Goal: Complete application form

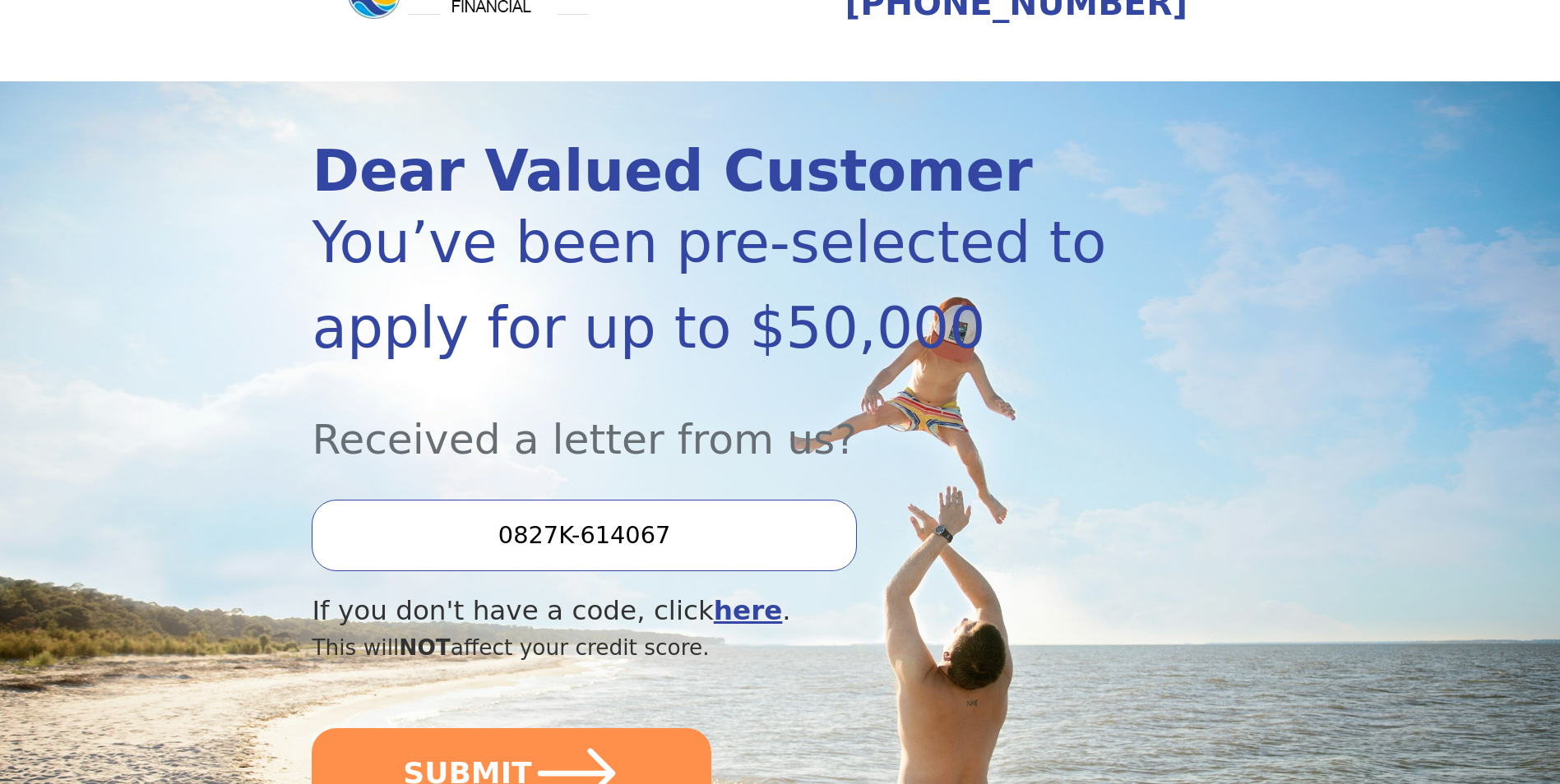
scroll to position [411, 0]
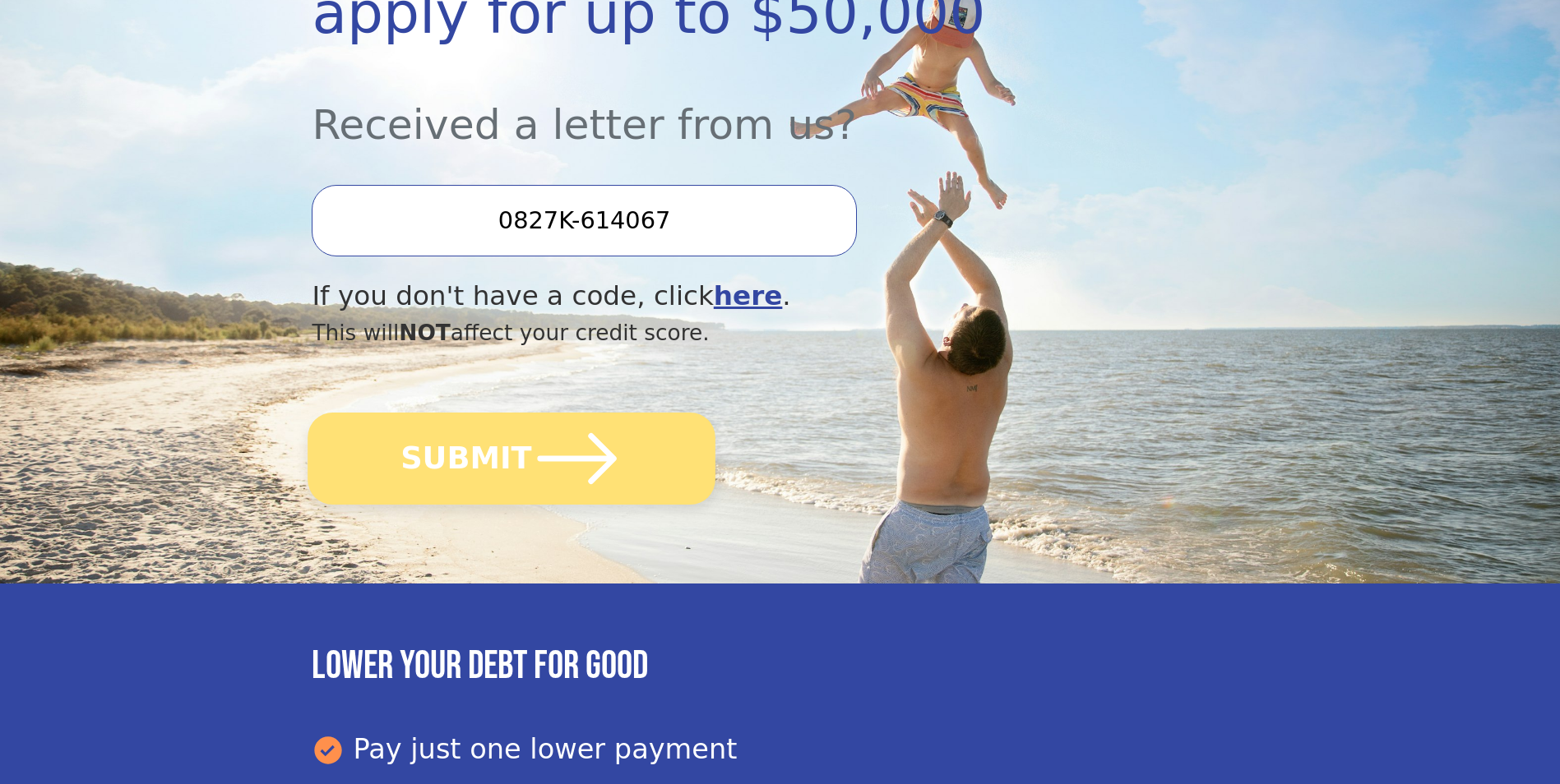
click at [637, 444] on button "SUBMIT" at bounding box center [512, 459] width 407 height 92
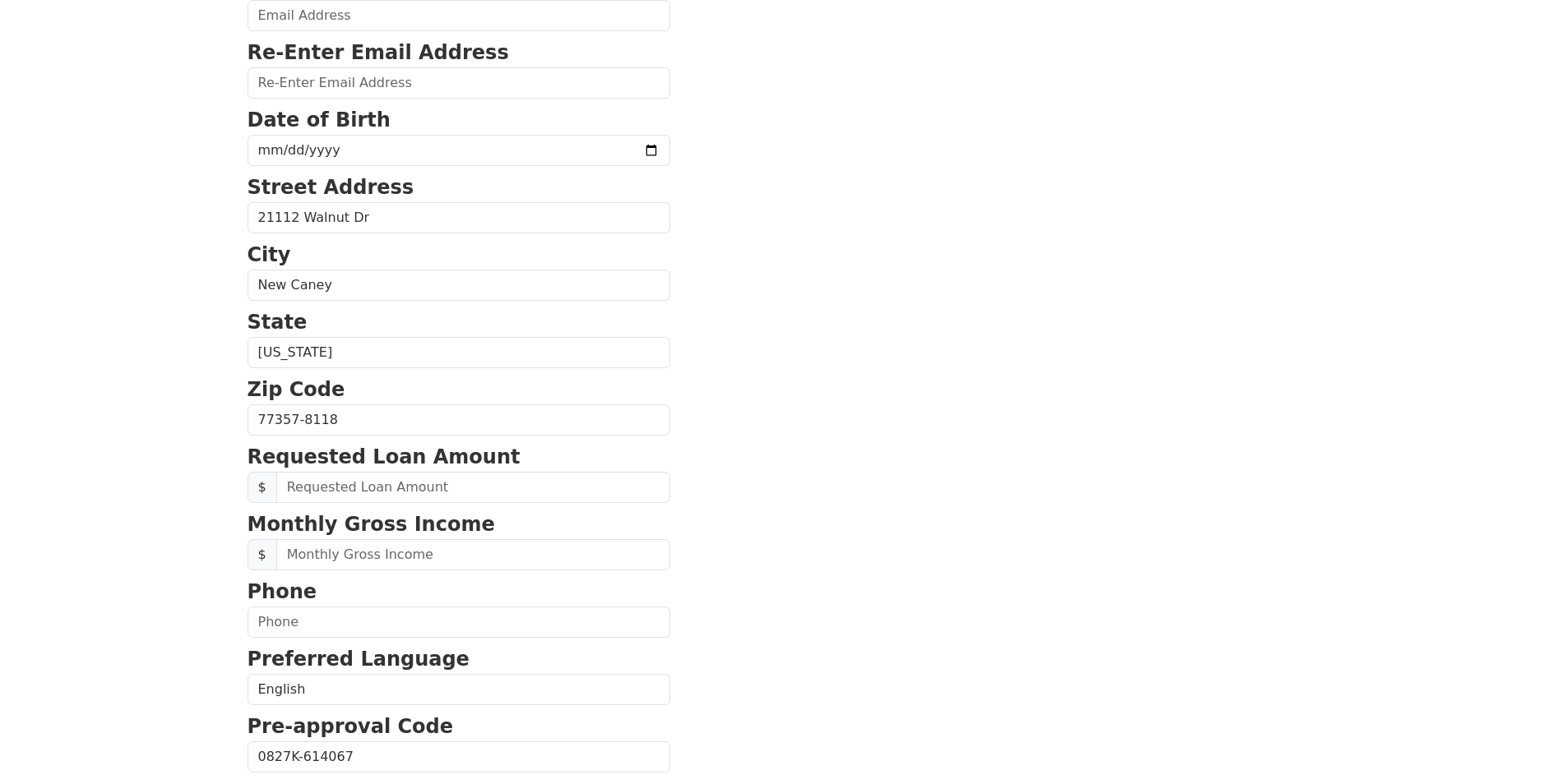
scroll to position [329, 0]
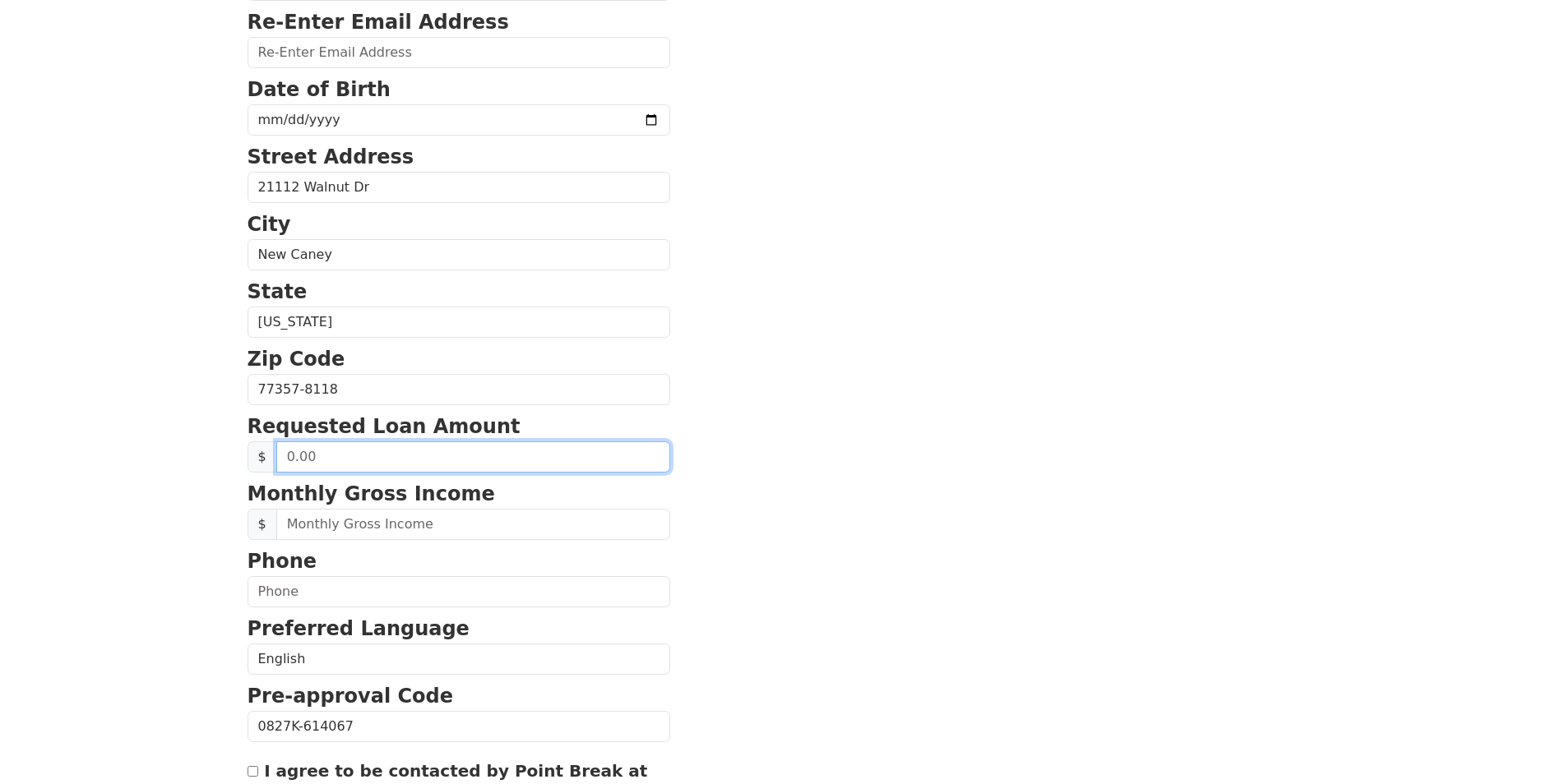
click at [387, 452] on input "text" at bounding box center [473, 457] width 394 height 31
type input "50,000.00"
click at [124, 456] on html "First Name Faith Last Name Aguinaga Email Address Re-Enter Email Address Date o…" at bounding box center [780, 63] width 1560 height 784
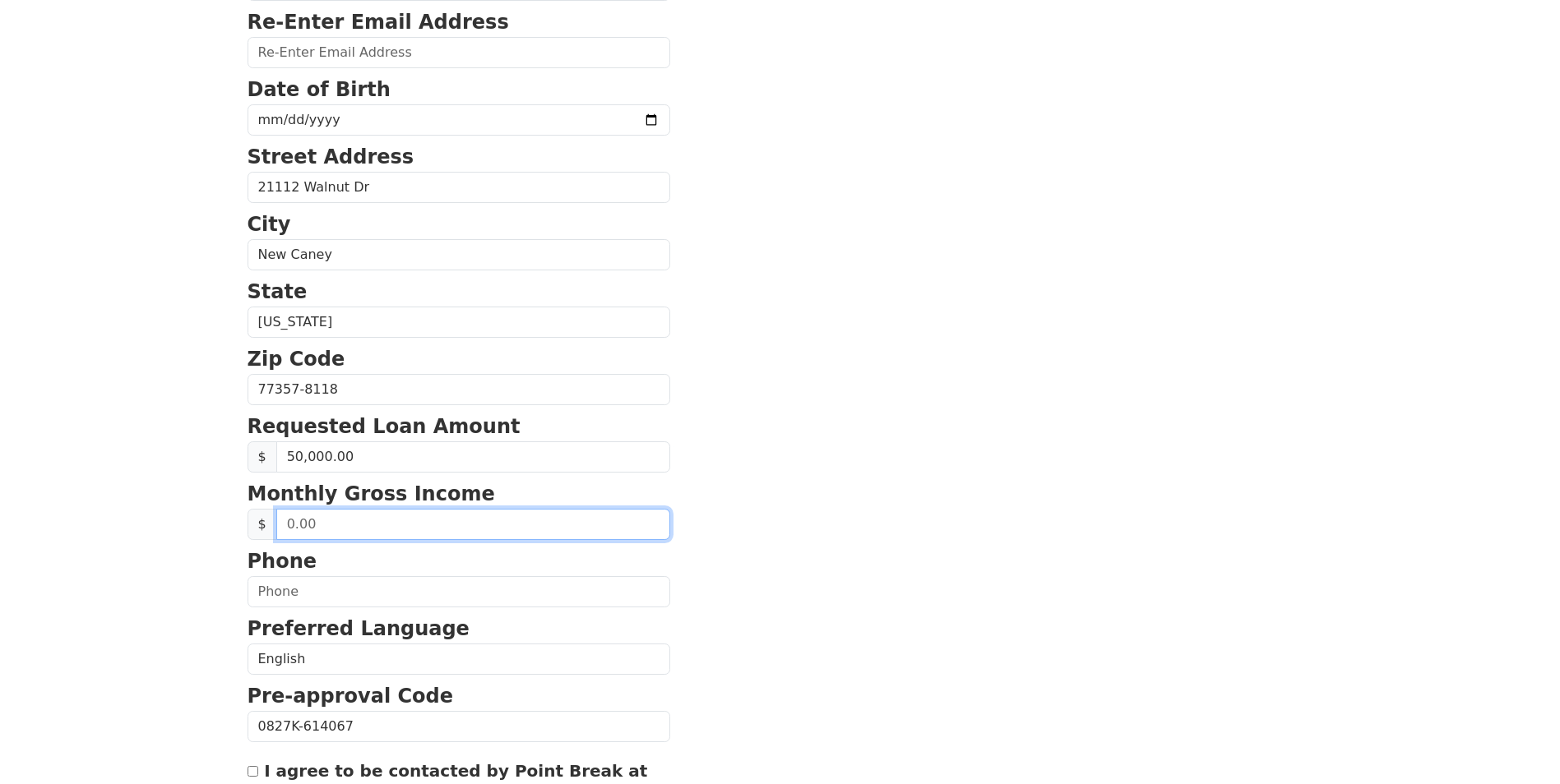
click at [317, 524] on input "text" at bounding box center [473, 524] width 394 height 31
type input "1,000.00"
click at [156, 456] on html "First Name Faith Last Name Aguinaga Email Address Re-Enter Email Address Date o…" at bounding box center [780, 63] width 1560 height 784
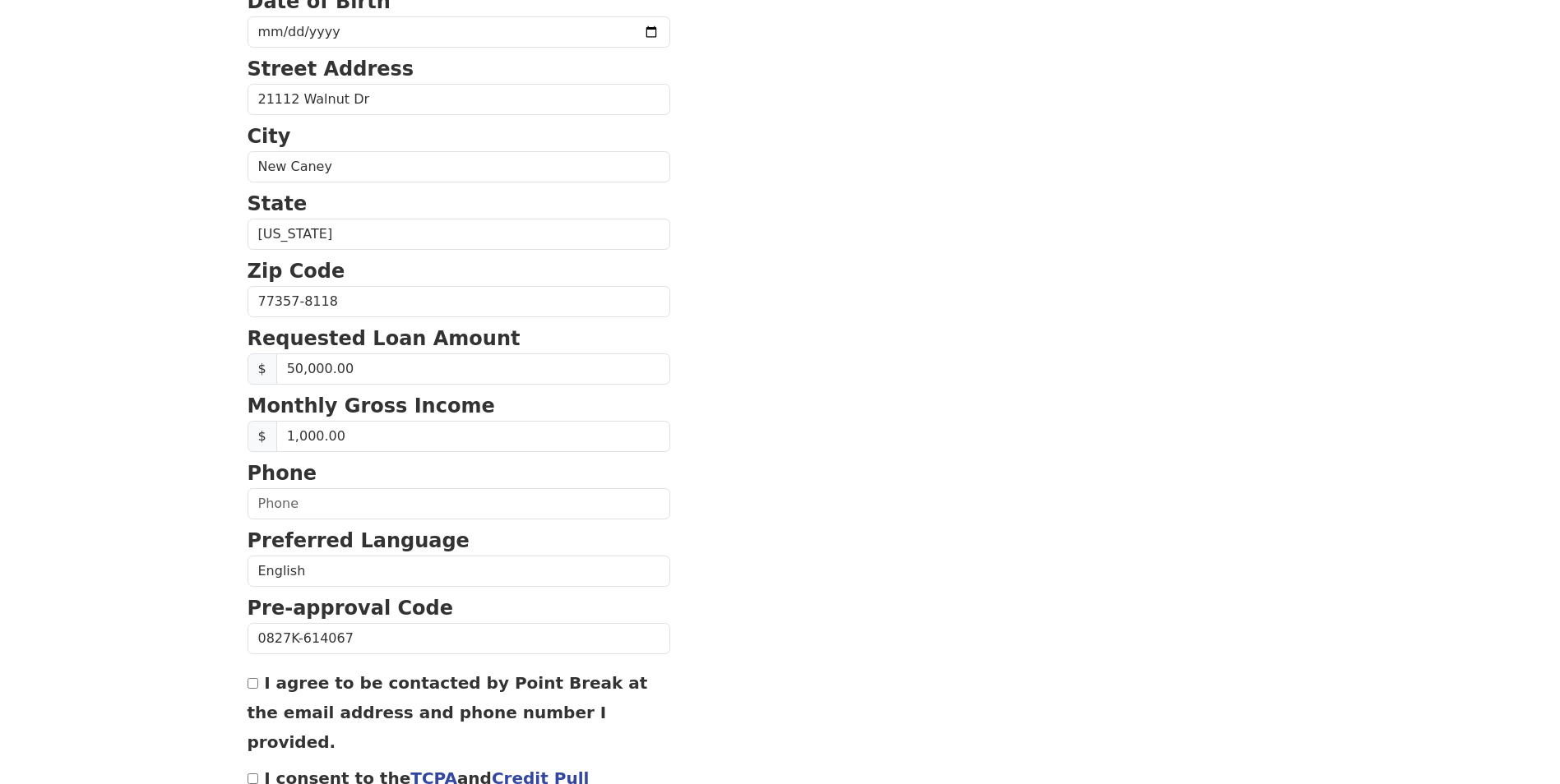
scroll to position [493, 0]
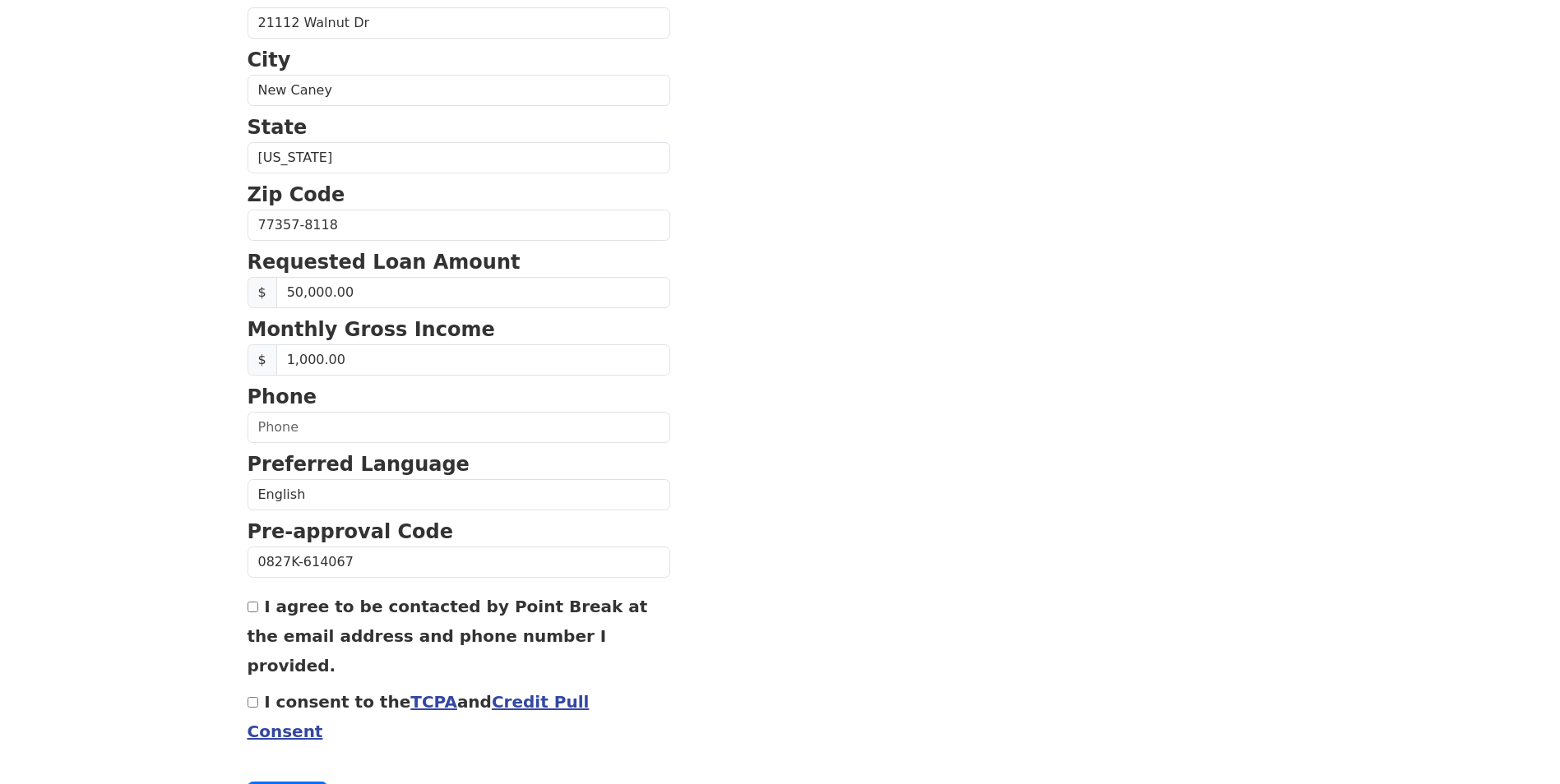
click at [257, 608] on input "I agree to be contacted by Point Break at the email address and phone number I …" at bounding box center [252, 606] width 10 height 10
checkbox input "true"
click at [269, 781] on button "Continue" at bounding box center [287, 796] width 81 height 31
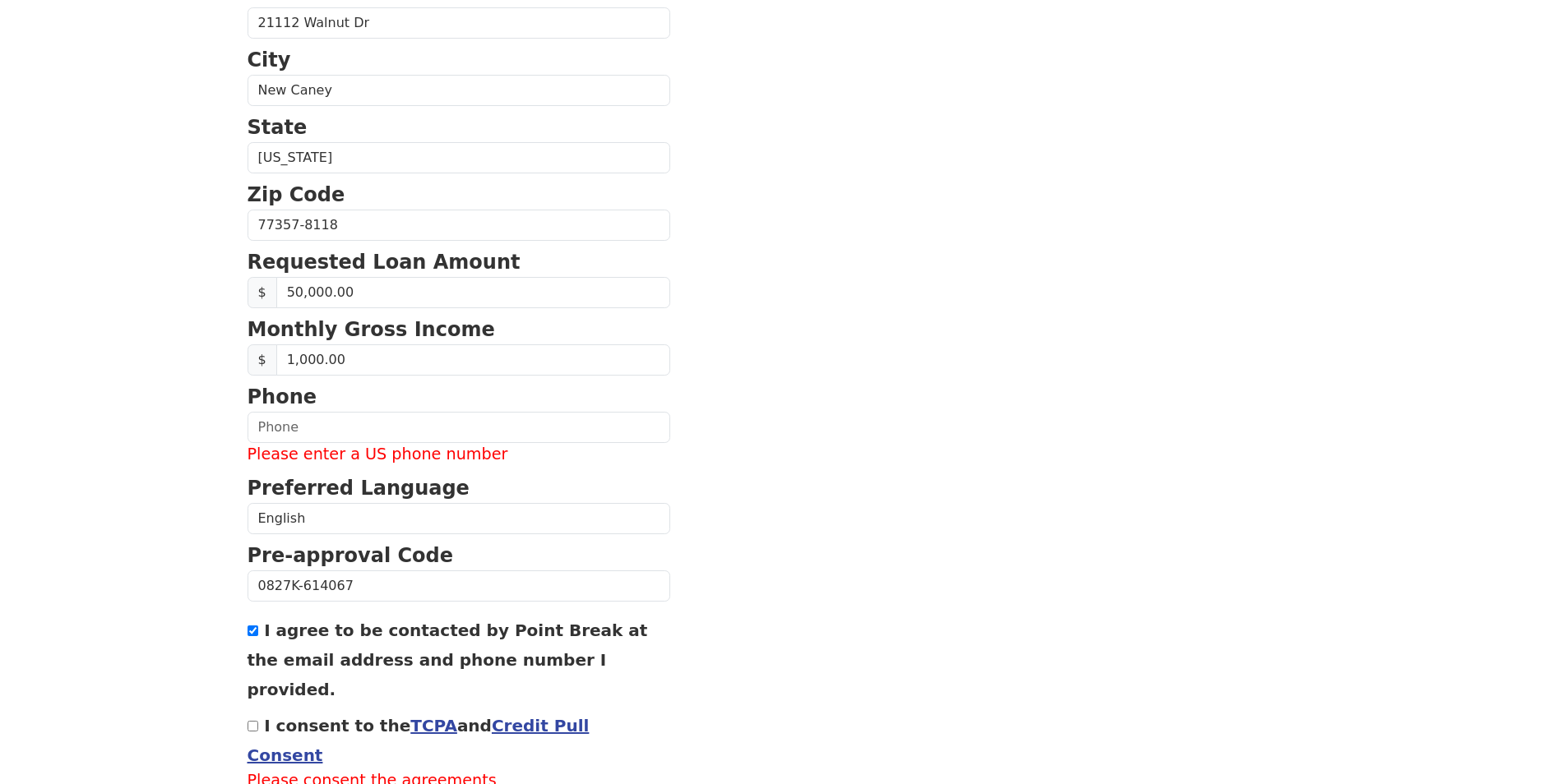
click at [257, 721] on input "I consent to the TCPA and Credit Pull Consent" at bounding box center [252, 726] width 10 height 10
checkbox input "true"
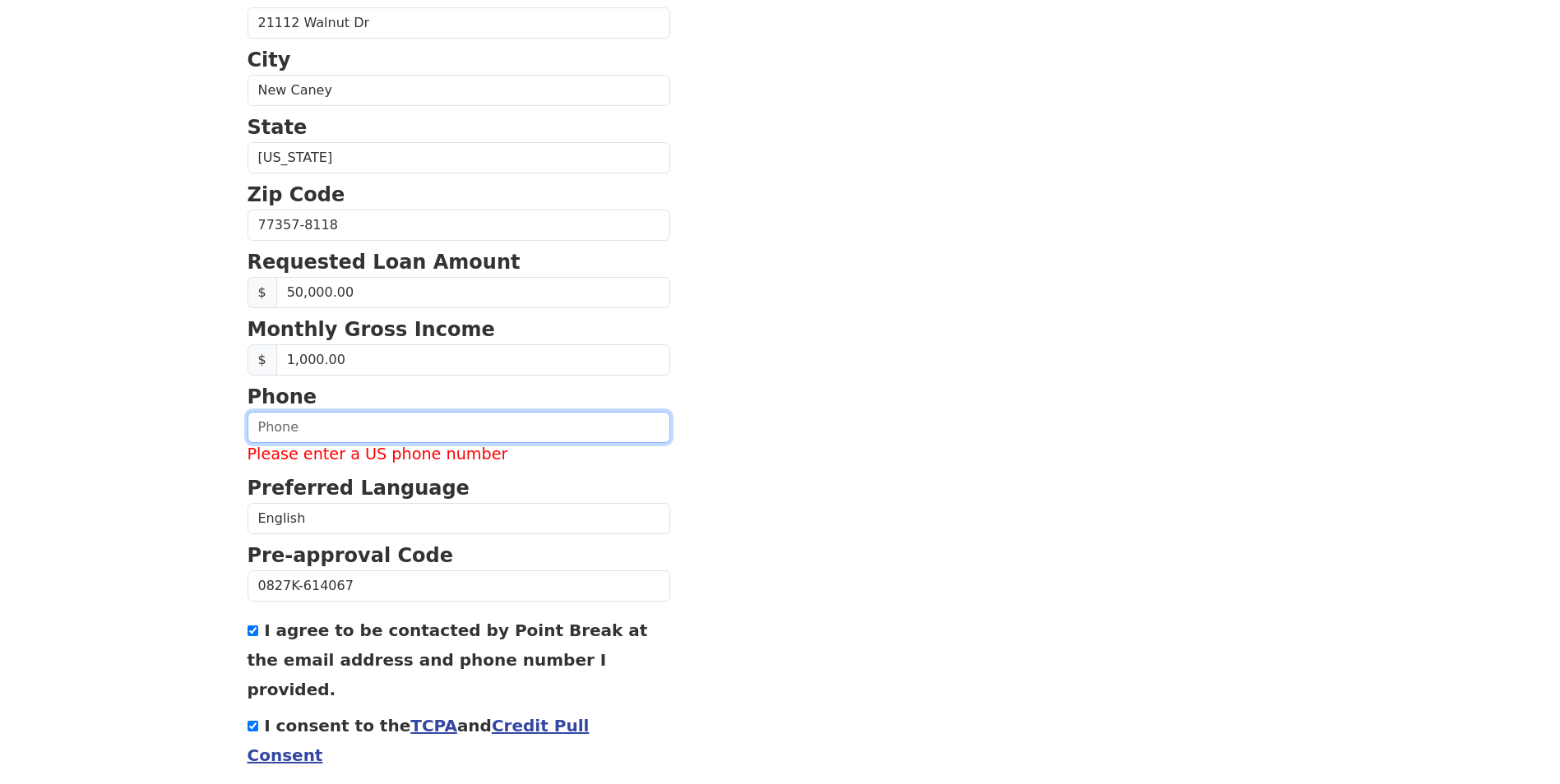
click at [380, 418] on input "text" at bounding box center [459, 427] width 423 height 31
type input "(000) 000-0000"
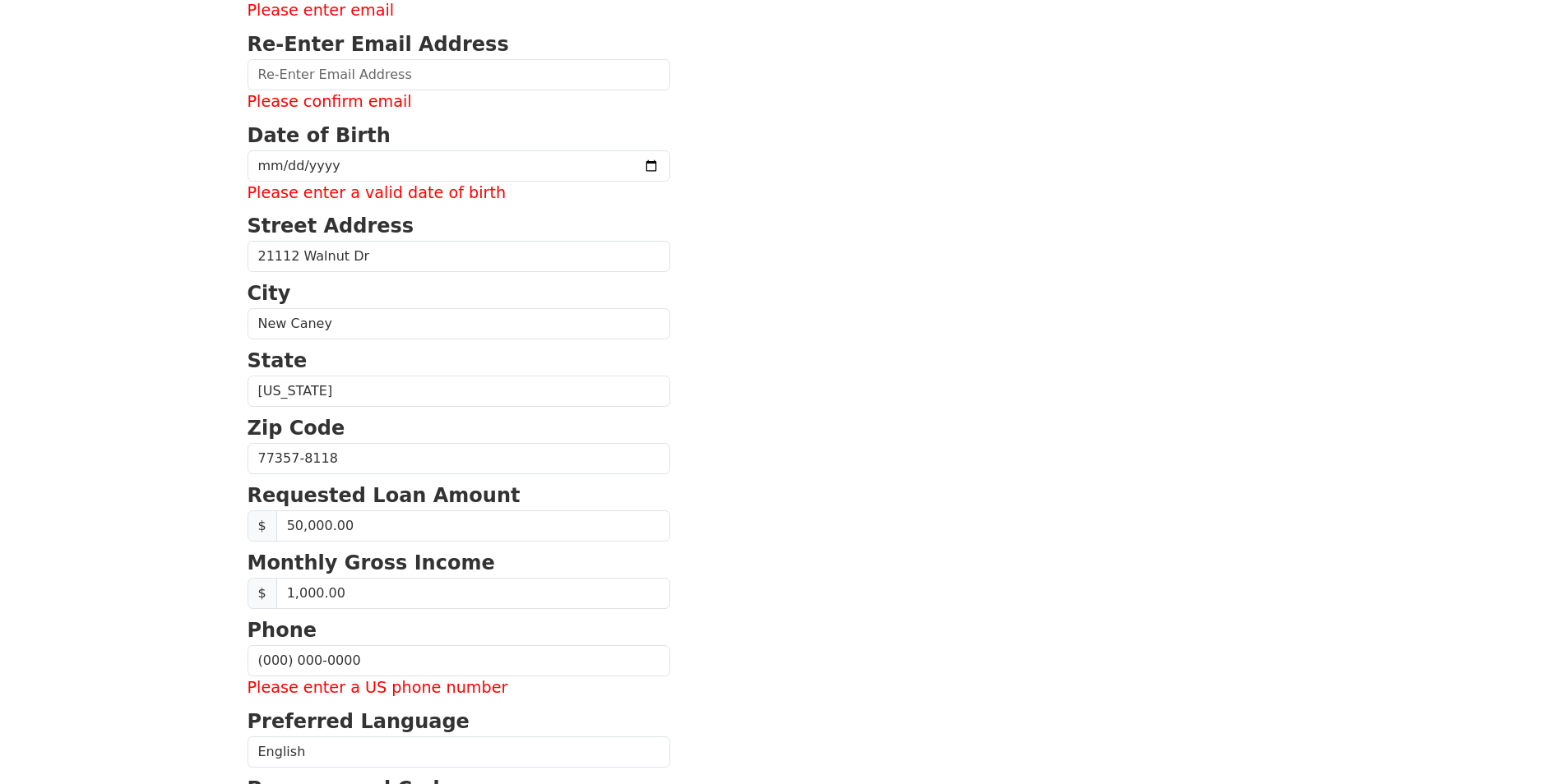
scroll to position [0, 0]
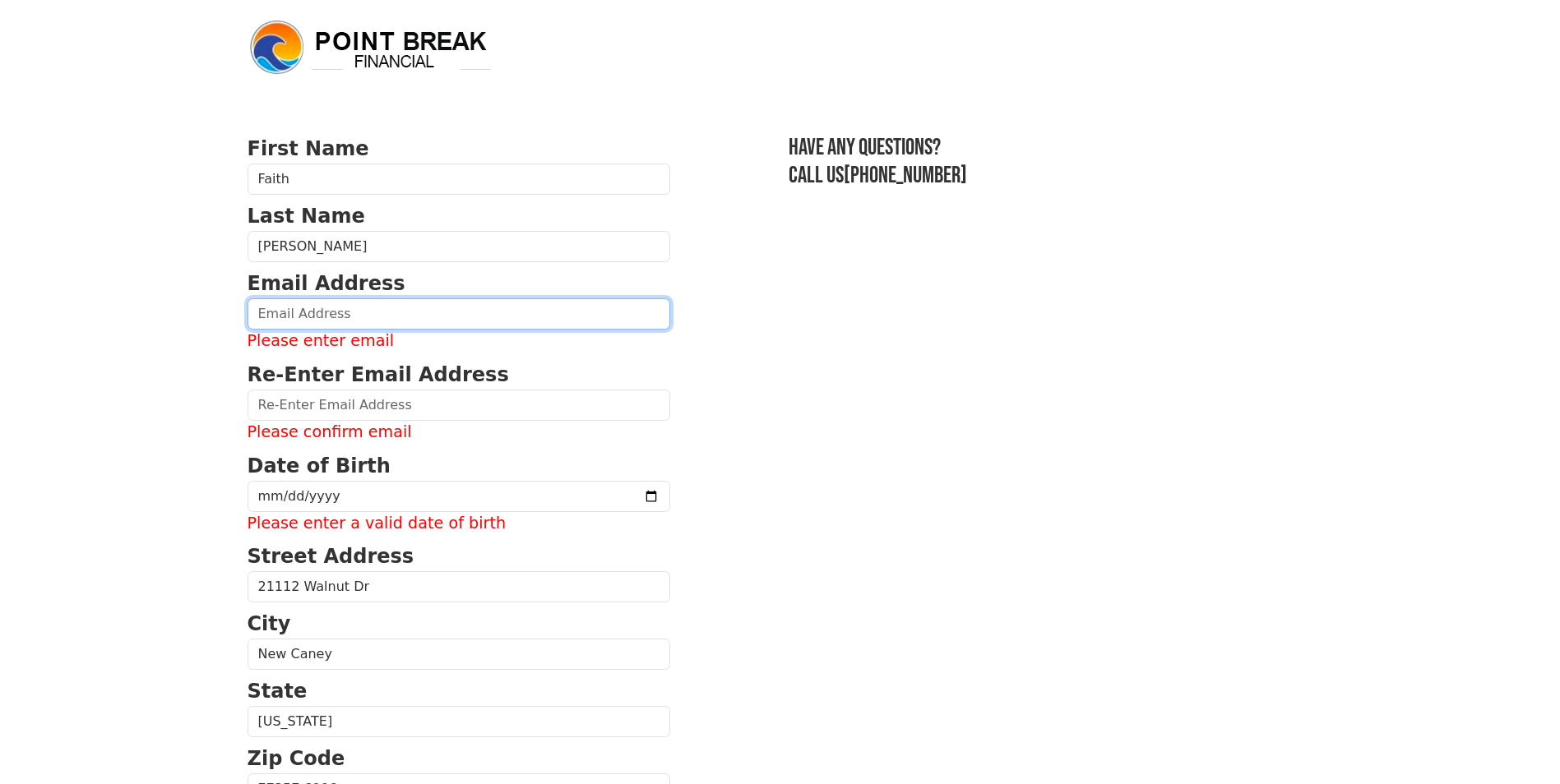
drag, startPoint x: 369, startPoint y: 323, endPoint x: 383, endPoint y: 323, distance: 14.0
click at [369, 323] on input "email" at bounding box center [459, 314] width 423 height 31
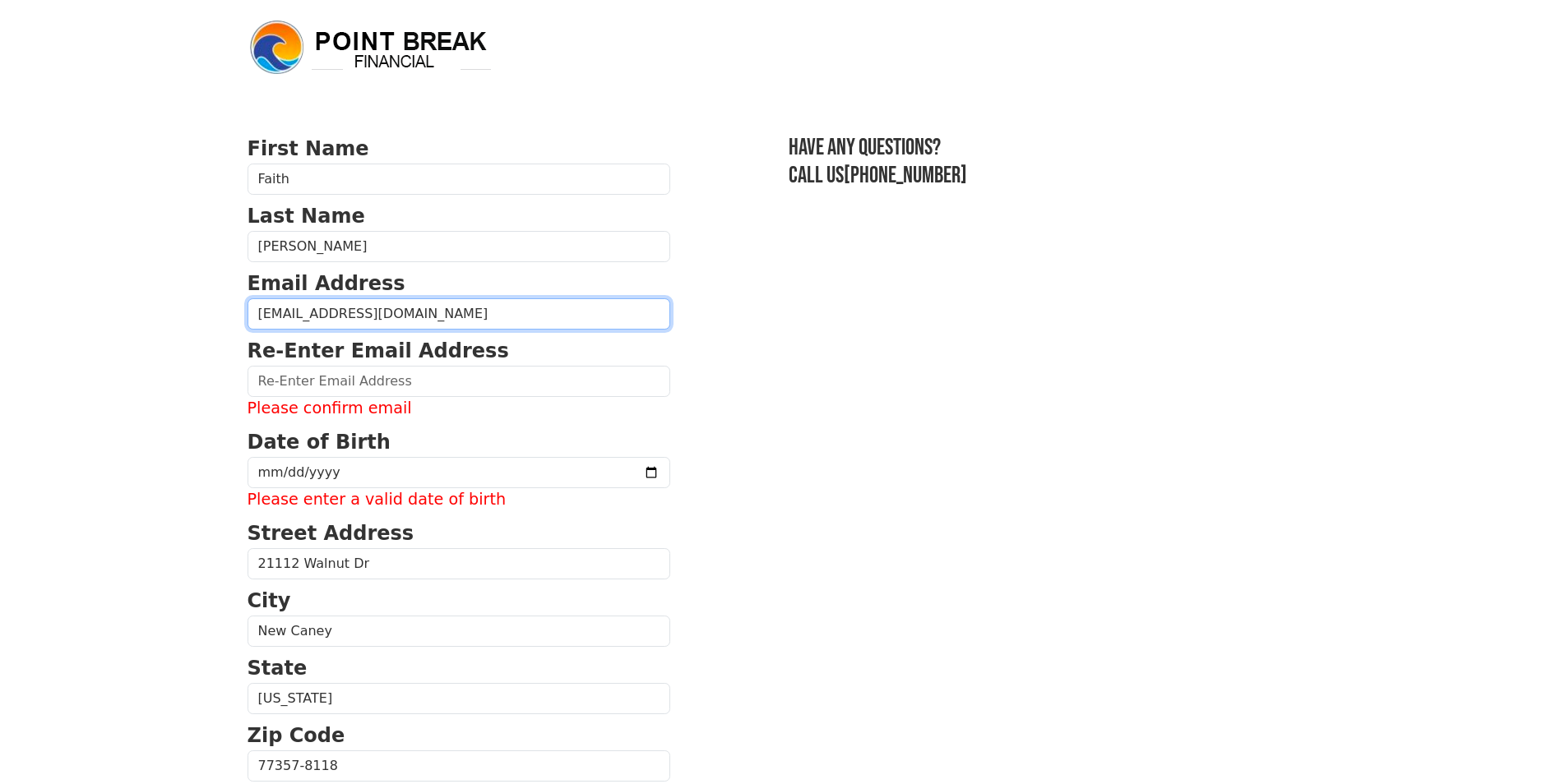
type input "benavidezfaith@yahoo.com"
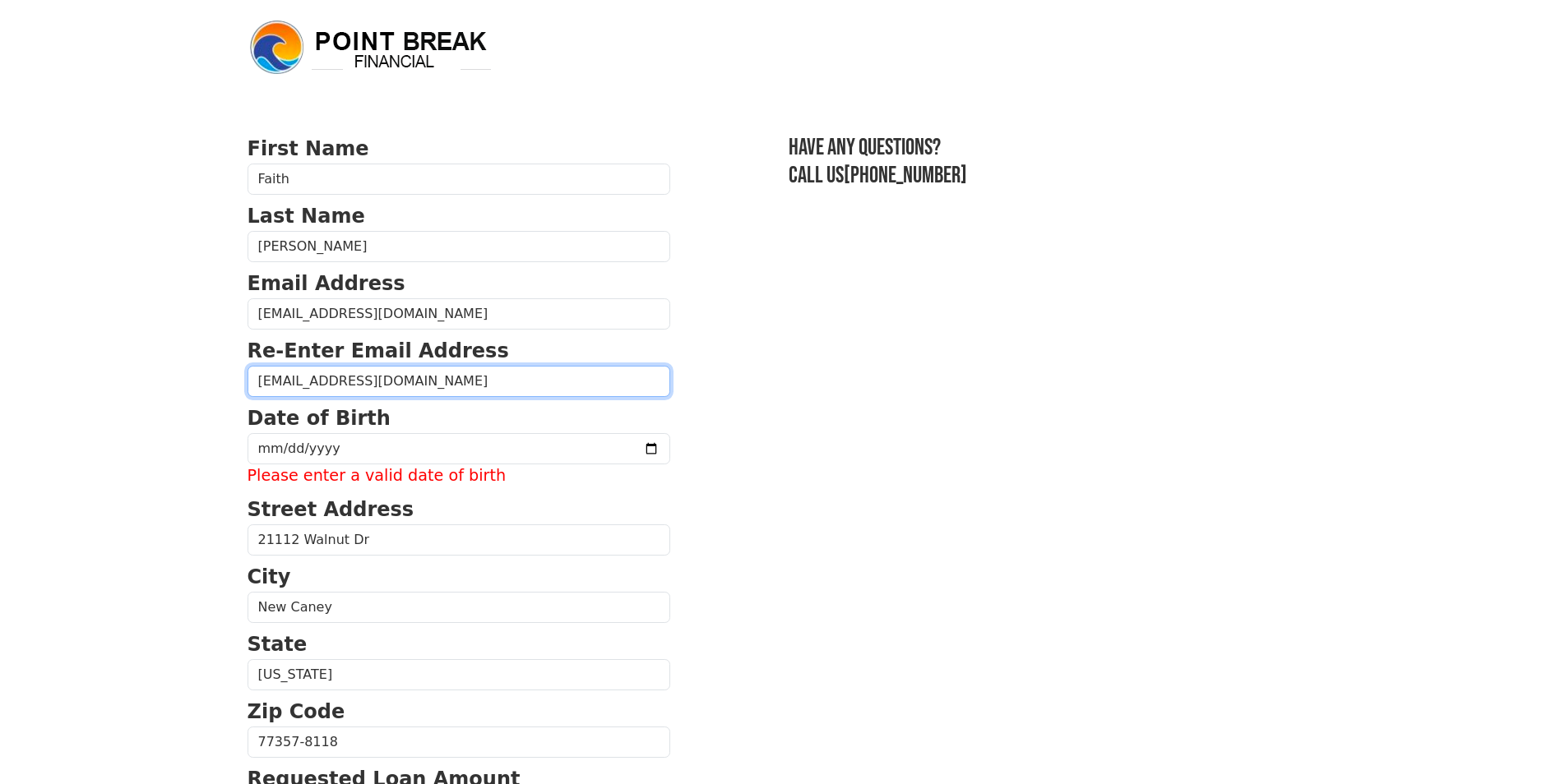
type input "benavidezfaith@yahoo.com"
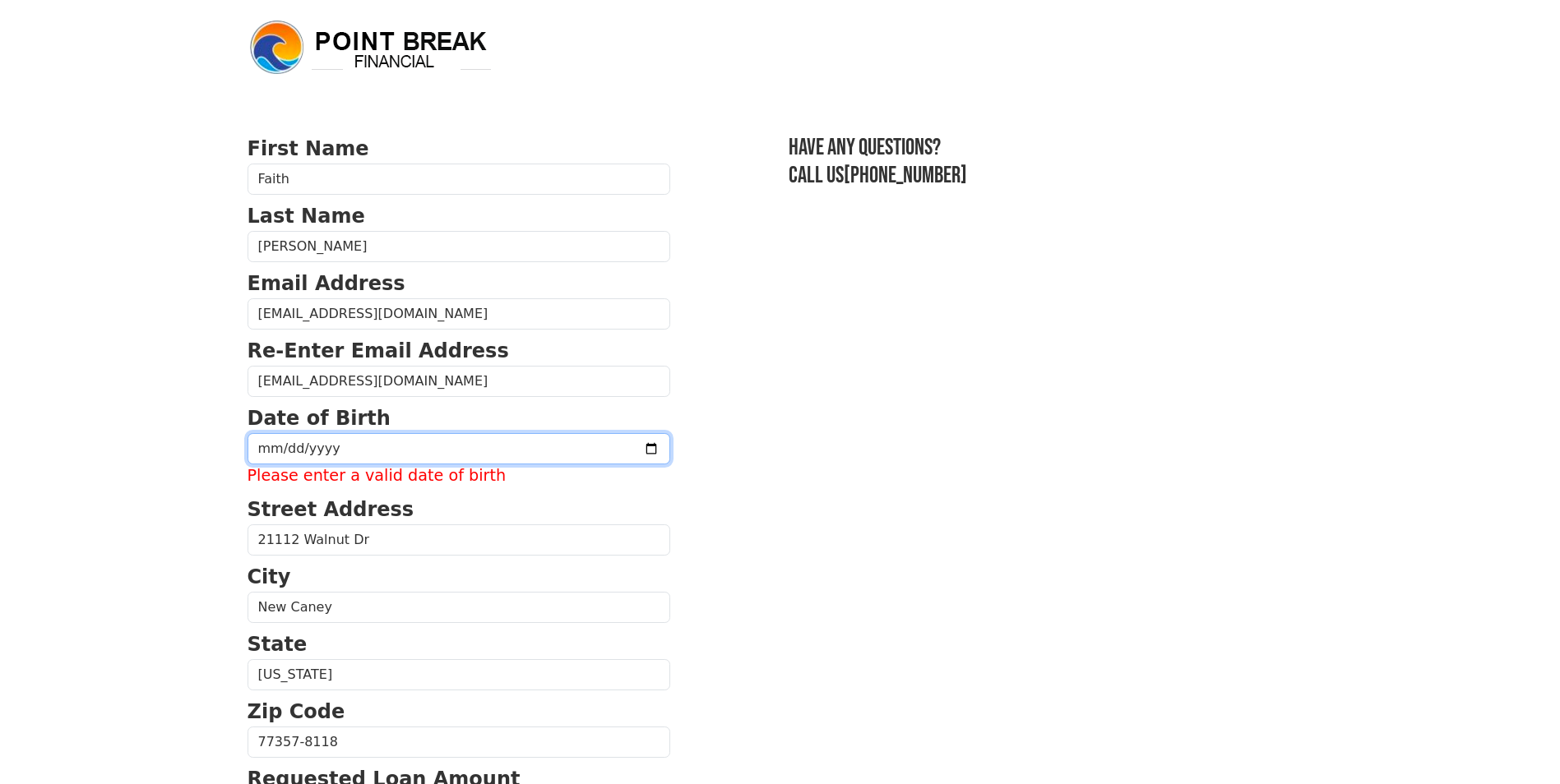
click at [416, 454] on input "date" at bounding box center [459, 448] width 423 height 31
type input "1992-11-01"
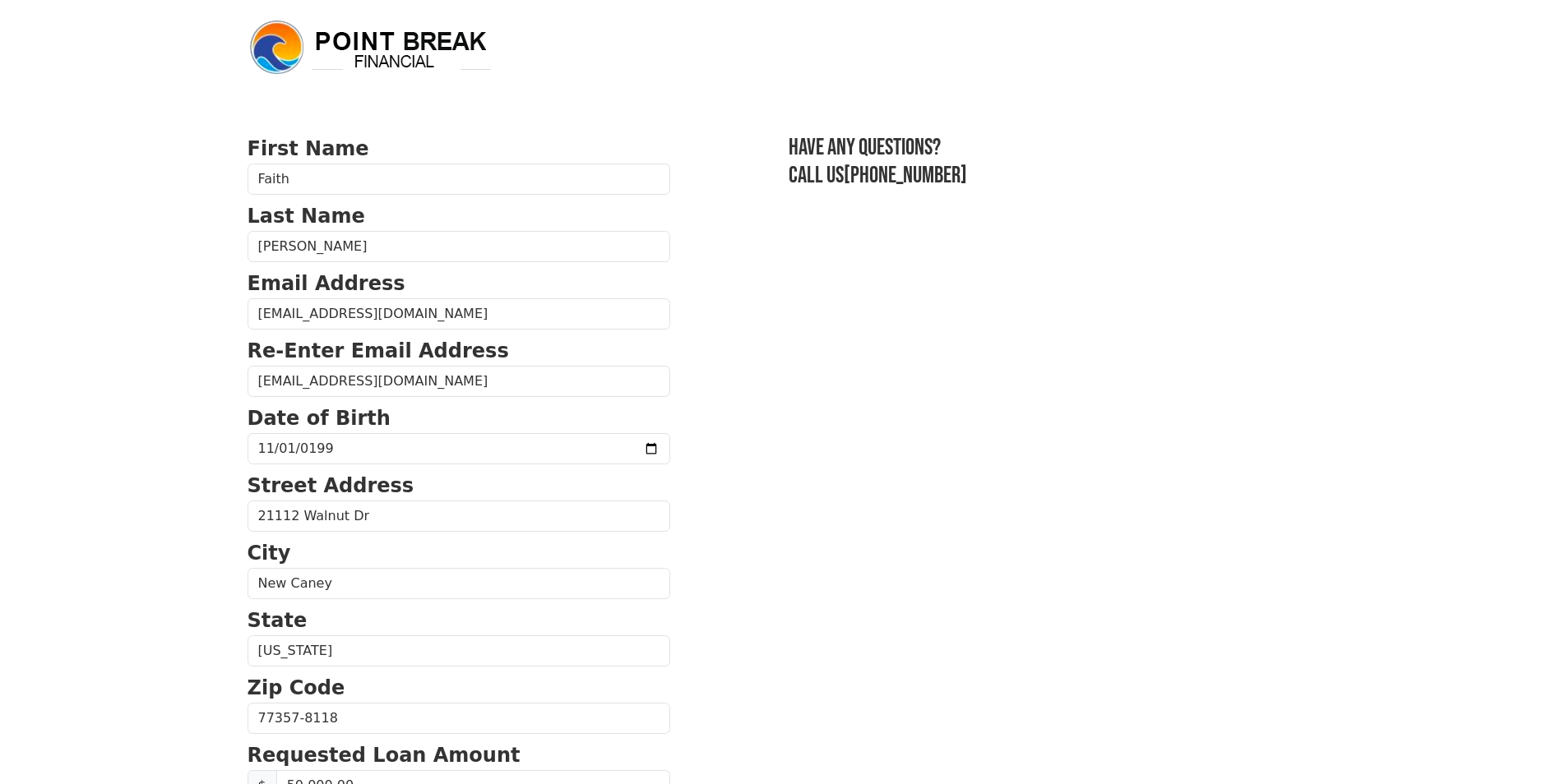
click at [872, 488] on section "First Name Faith Last Name Aguinaga Email Address benavidezfaith@yahoo.com Re-E…" at bounding box center [780, 732] width 1065 height 1196
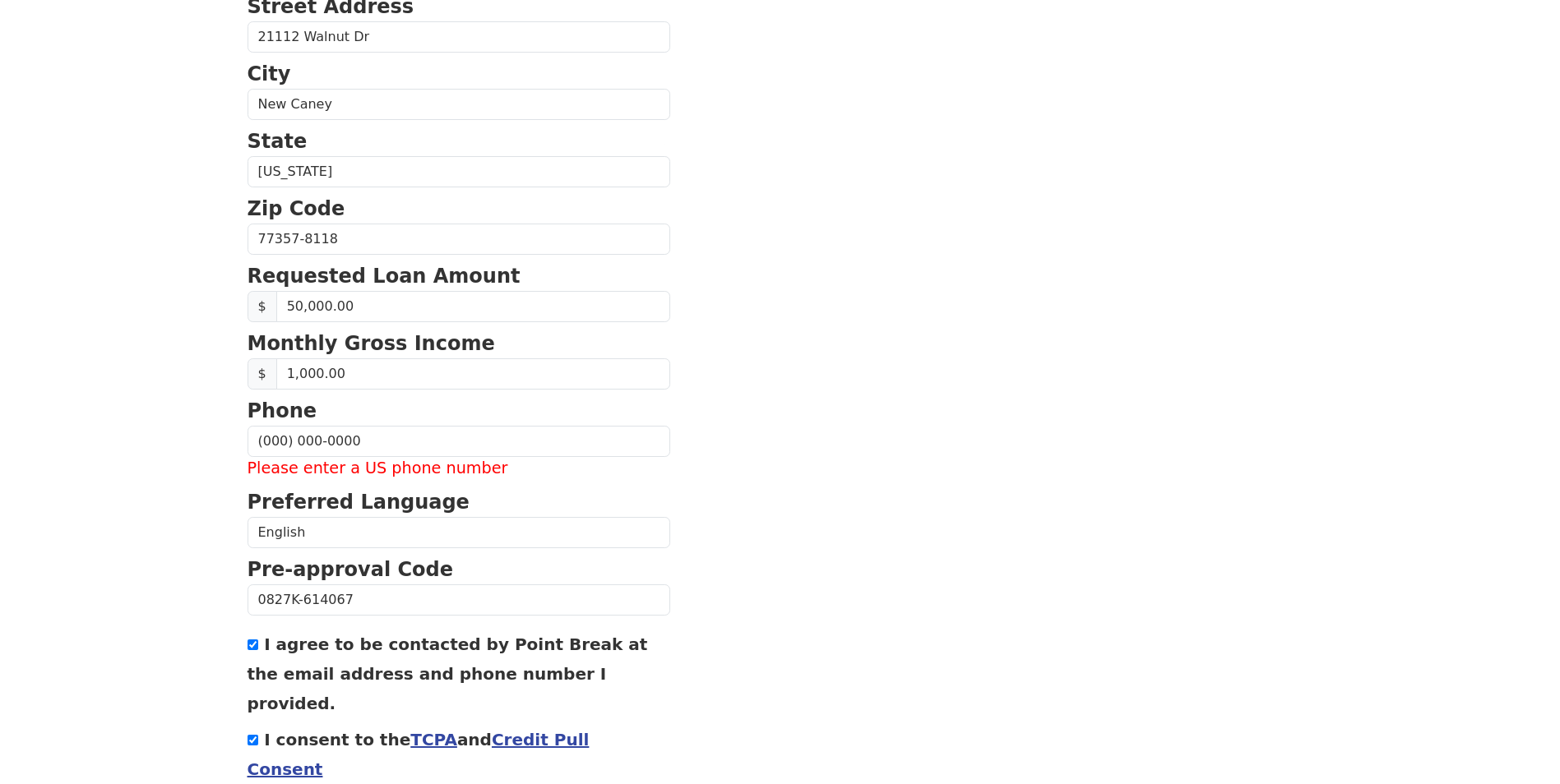
scroll to position [548, 0]
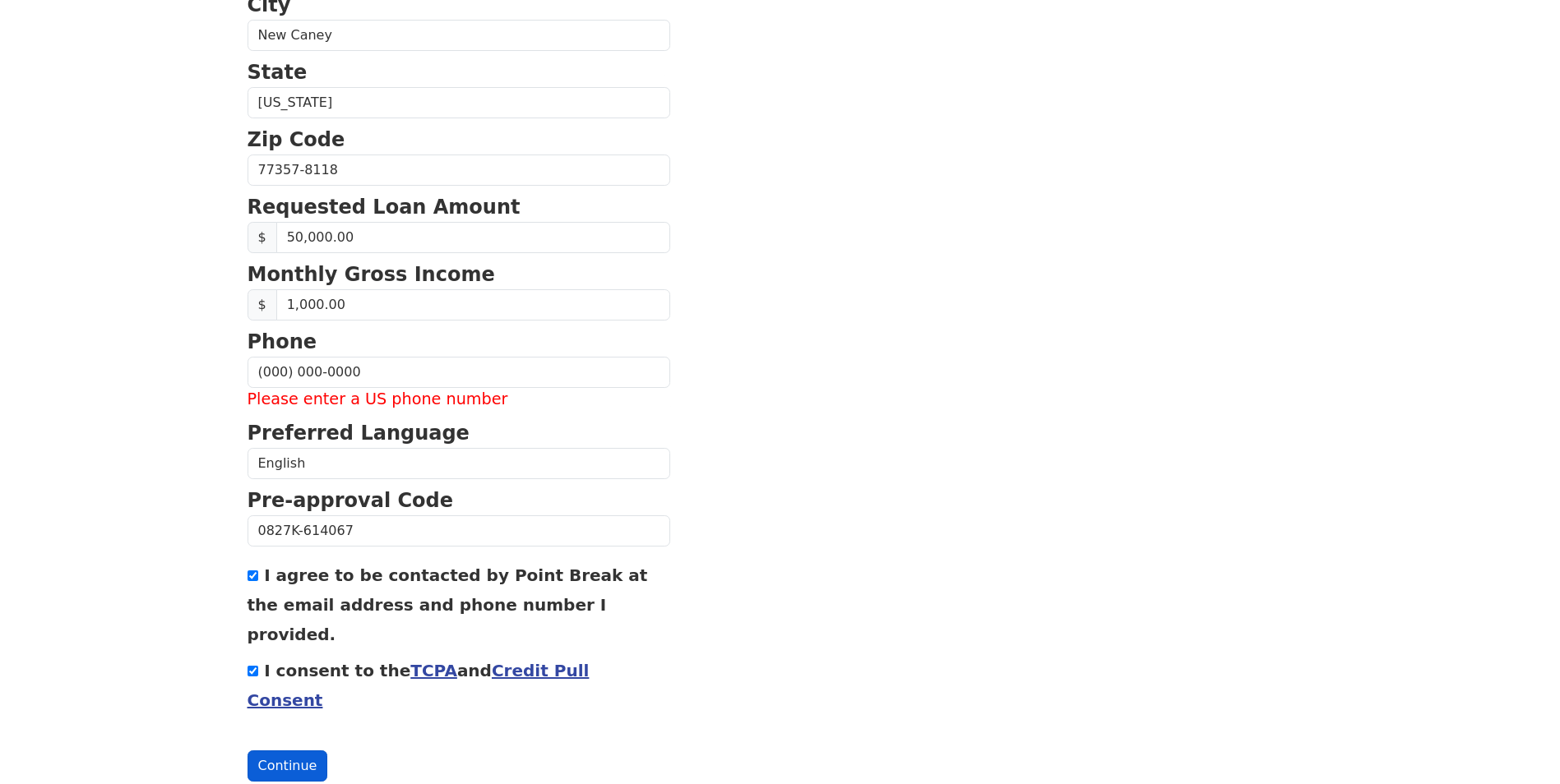
click at [293, 751] on button "Continue" at bounding box center [287, 766] width 81 height 31
click at [423, 372] on input "(000) 000-0000" at bounding box center [459, 372] width 423 height 31
type input "(0__) ___-____"
click at [1055, 395] on section "First Name Faith Last Name Aguinaga Email Address benavidezfaith@yahoo.com Re-E…" at bounding box center [780, 184] width 1065 height 1196
click at [286, 751] on button "Continue" at bounding box center [287, 766] width 81 height 31
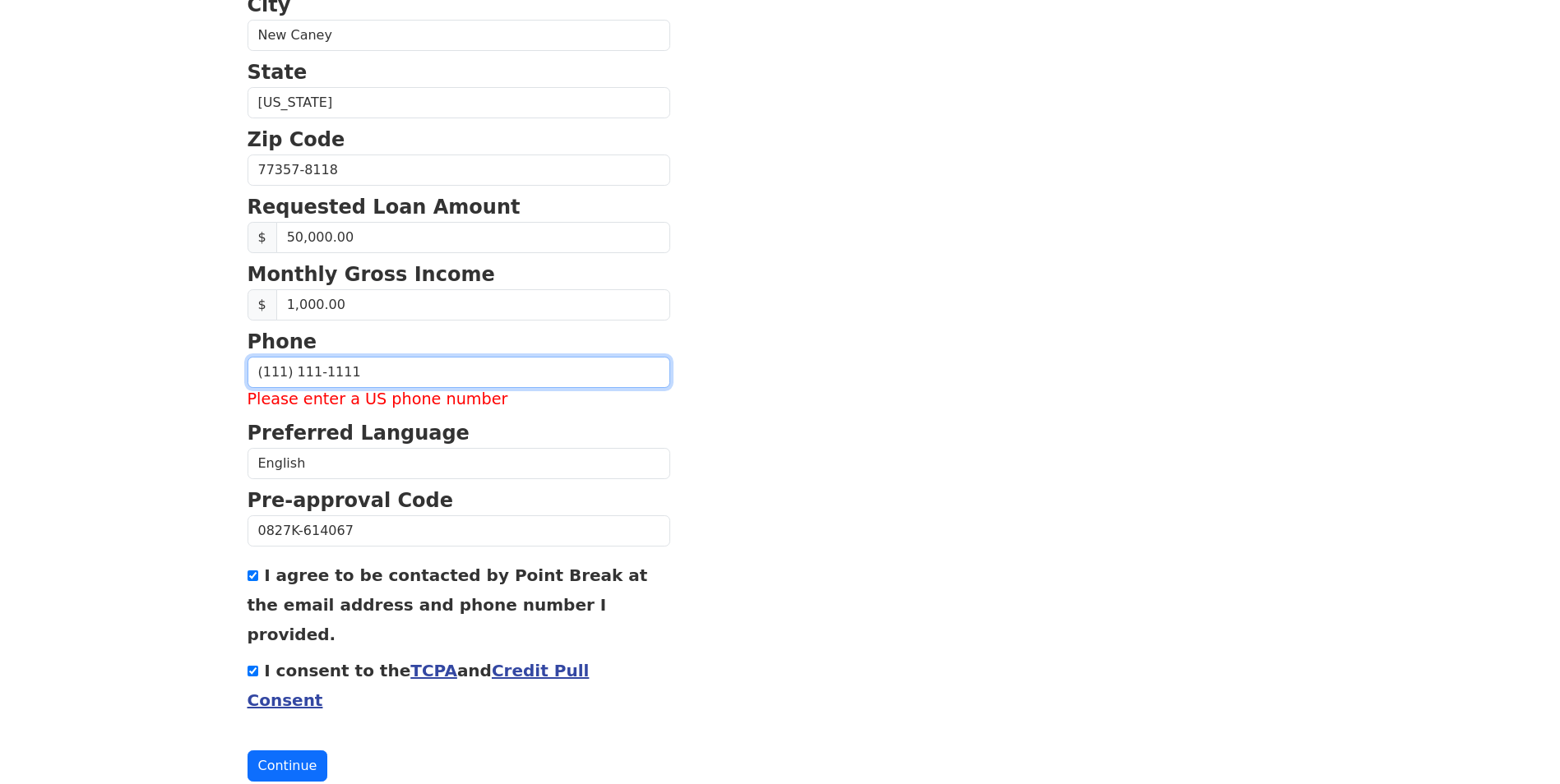
drag, startPoint x: 377, startPoint y: 375, endPoint x: 166, endPoint y: 395, distance: 211.9
click at [1186, 487] on section "First Name Faith Last Name Aguinaga Email Address benavidezfaith@yahoo.com Re-E…" at bounding box center [780, 184] width 1065 height 1196
drag, startPoint x: 280, startPoint y: 371, endPoint x: 232, endPoint y: 371, distance: 48.0
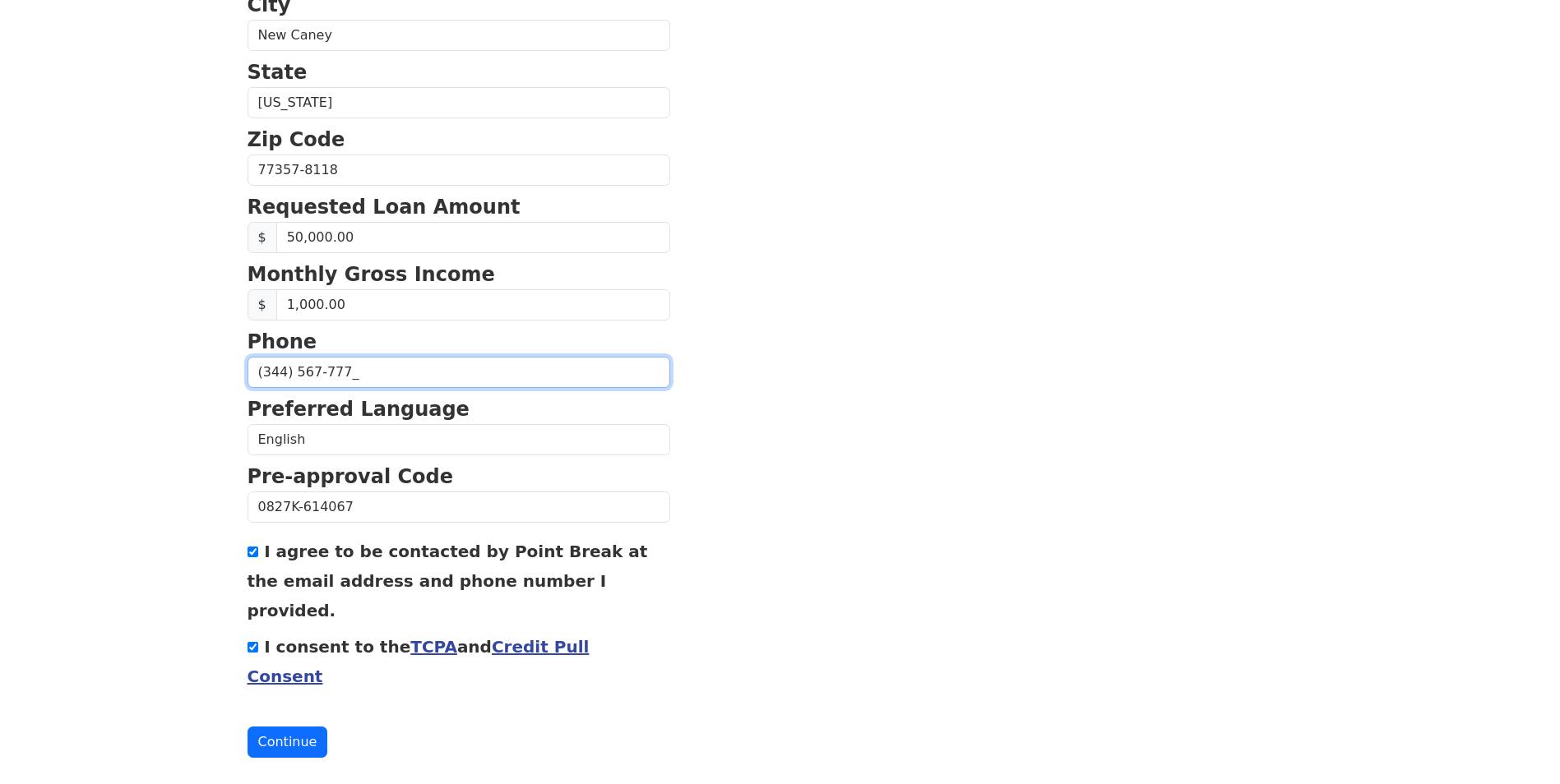
scroll to position [524, 0]
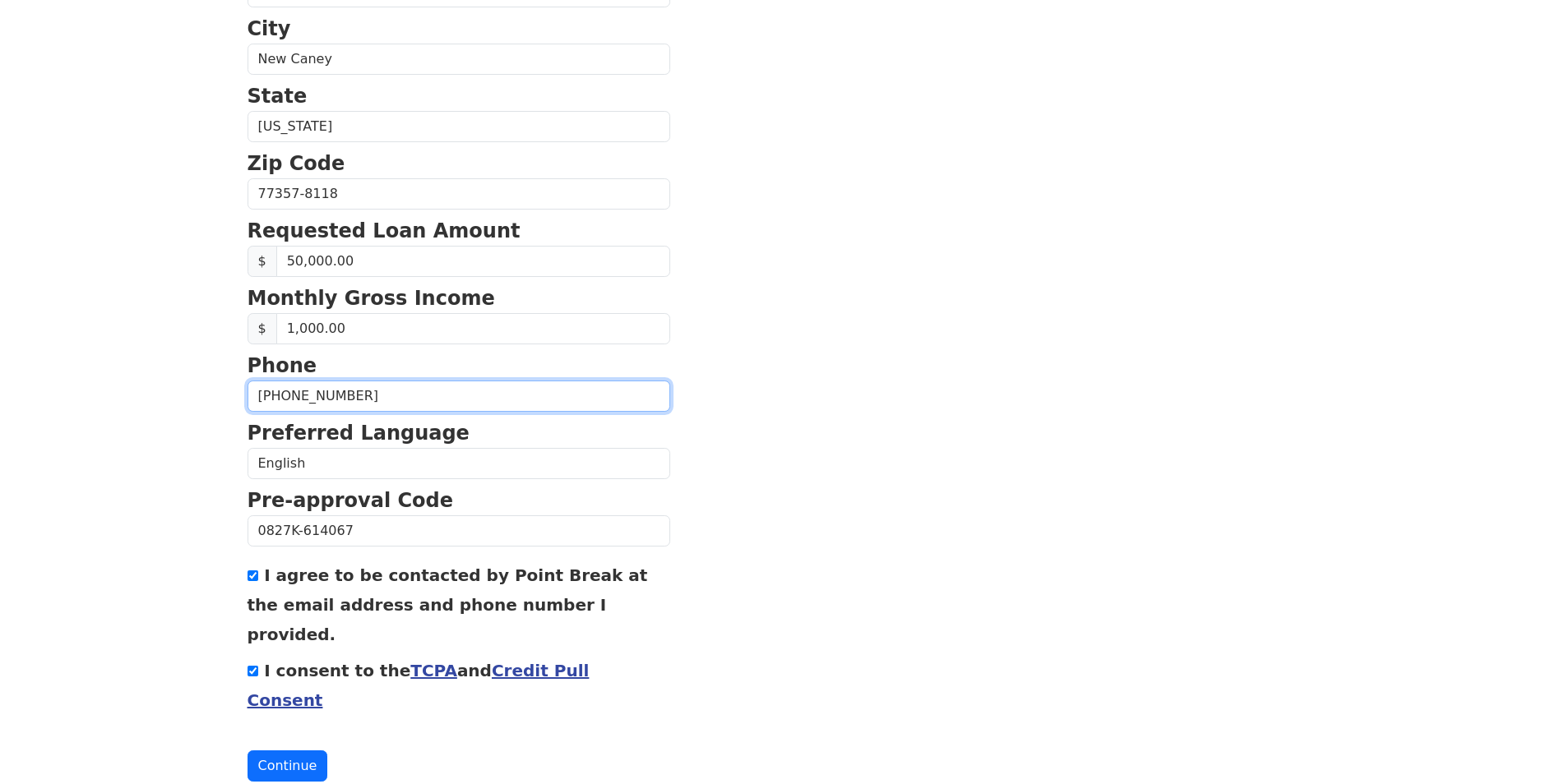
drag, startPoint x: 374, startPoint y: 403, endPoint x: 948, endPoint y: 503, distance: 582.6
click at [295, 395] on input "(346) 456-7777" at bounding box center [459, 396] width 423 height 31
type input "(346) 364-3557"
click at [254, 579] on input "I agree to be contacted by Point Break at the email address and phone number I …" at bounding box center [252, 575] width 10 height 10
click at [311, 751] on button "Continue" at bounding box center [287, 766] width 81 height 31
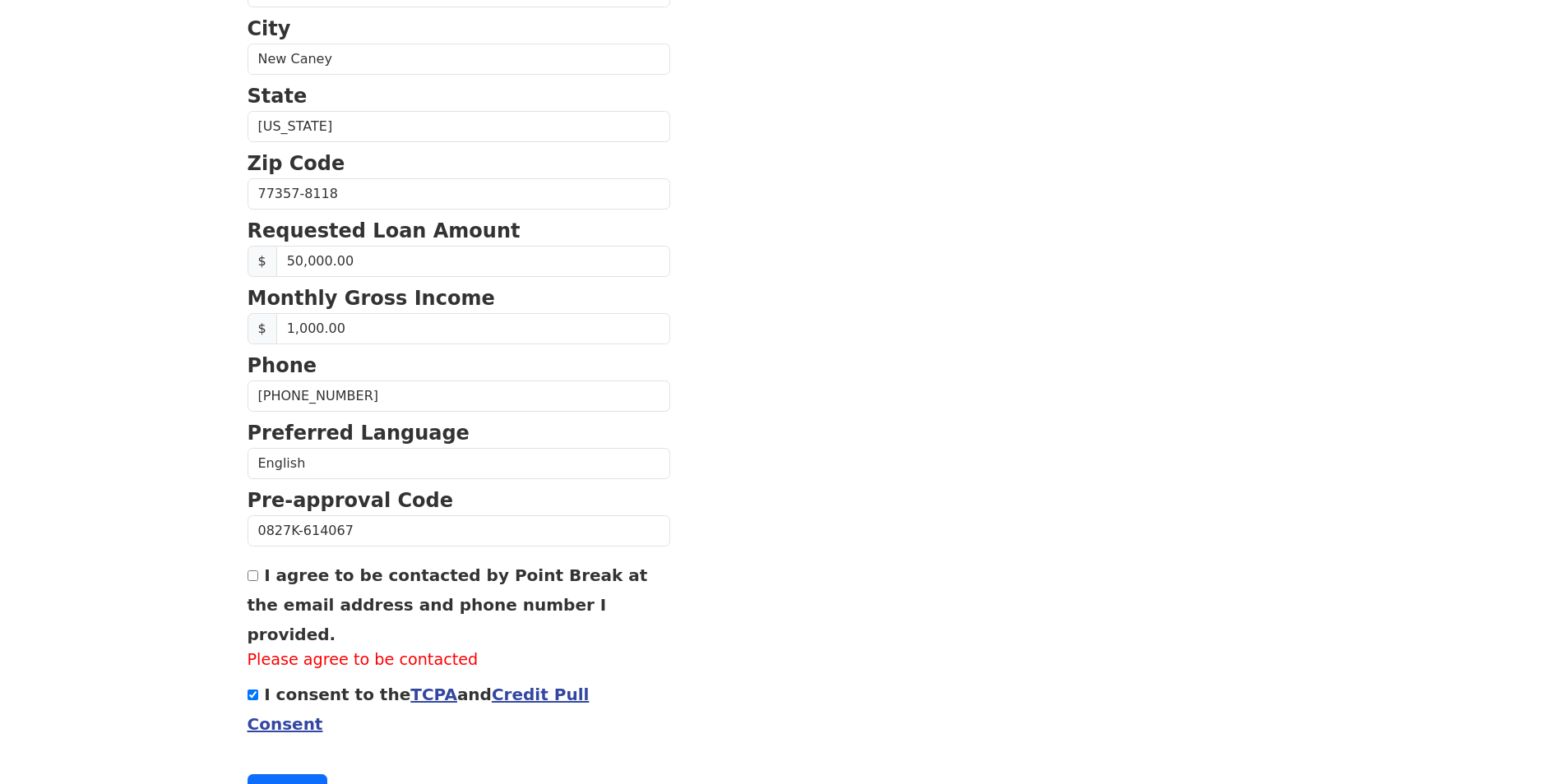
click at [253, 578] on input "I agree to be contacted by Point Break at the email address and phone number I …" at bounding box center [252, 575] width 10 height 10
checkbox input "true"
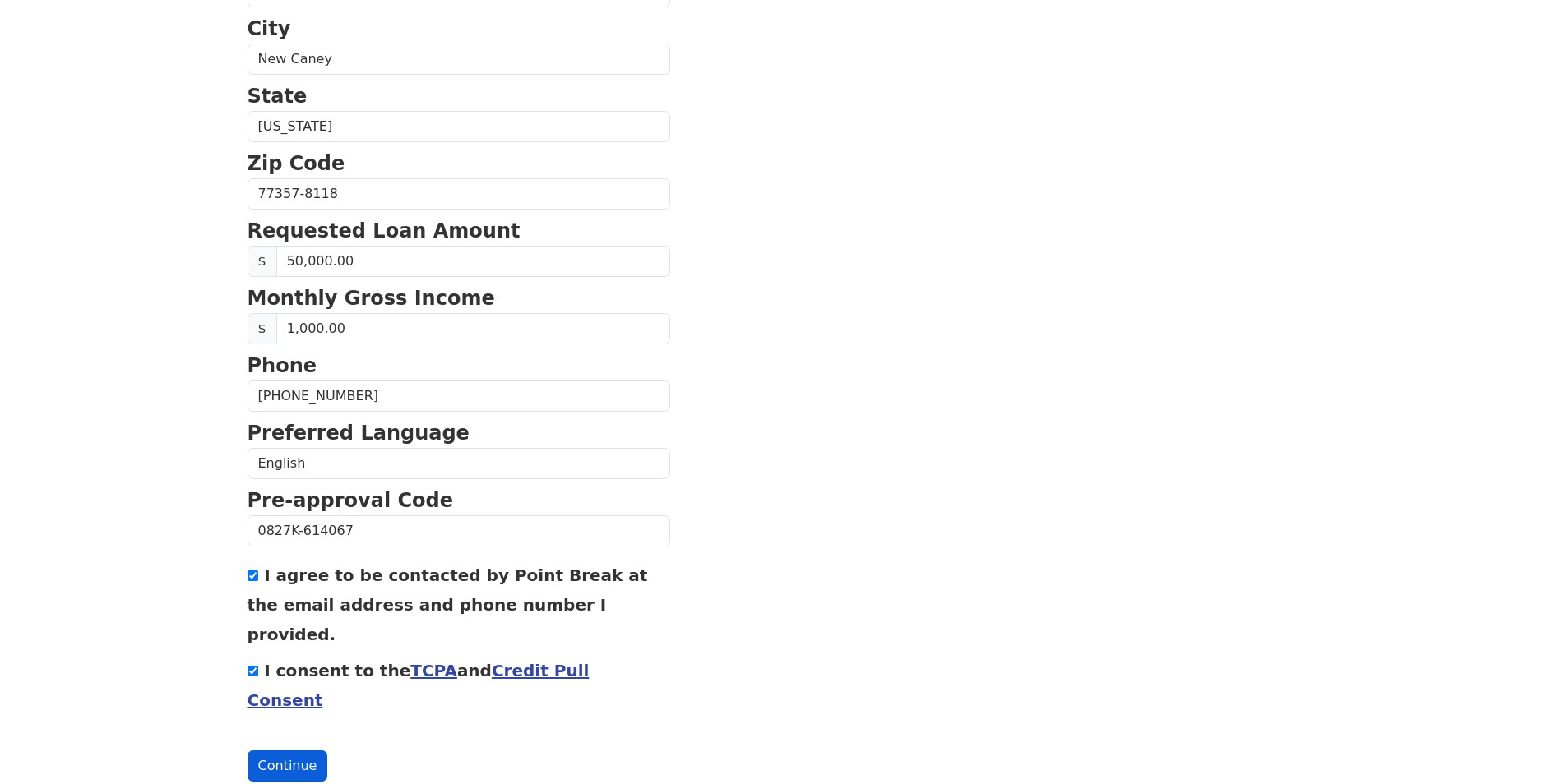
click at [307, 751] on button "Continue" at bounding box center [287, 766] width 81 height 31
